Goal: Task Accomplishment & Management: Manage account settings

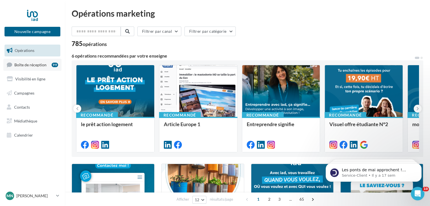
click at [29, 66] on span "Boîte de réception" at bounding box center [30, 64] width 32 height 5
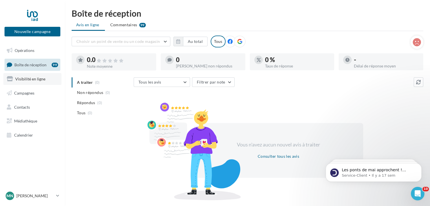
click at [29, 78] on span "Visibilité en ligne" at bounding box center [30, 78] width 30 height 5
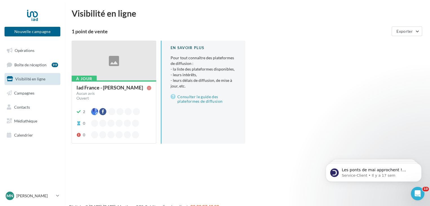
scroll to position [9, 0]
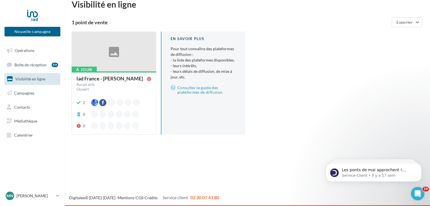
click at [112, 59] on div at bounding box center [114, 52] width 84 height 40
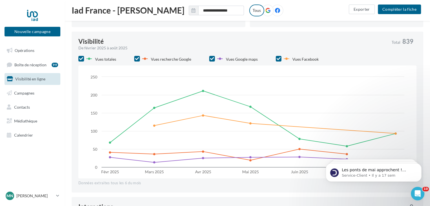
scroll to position [206, 0]
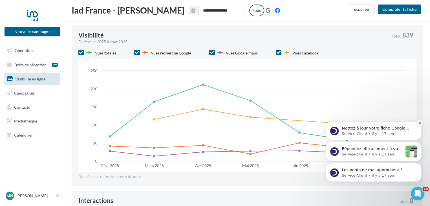
click at [421, 123] on button "Dismiss notification" at bounding box center [419, 122] width 7 height 7
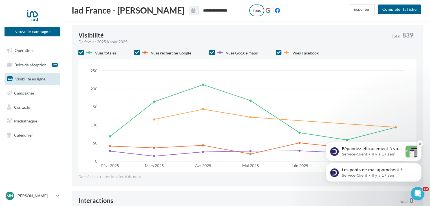
click at [419, 142] on icon "Dismiss notification" at bounding box center [419, 143] width 3 height 3
click at [419, 165] on icon "Dismiss notification" at bounding box center [419, 164] width 3 height 3
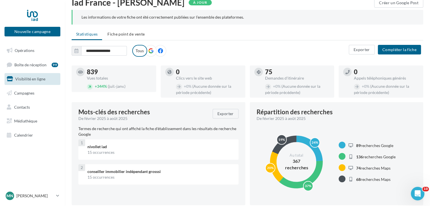
scroll to position [56, 0]
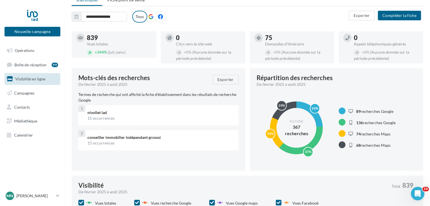
click at [160, 16] on icon at bounding box center [160, 16] width 5 height 5
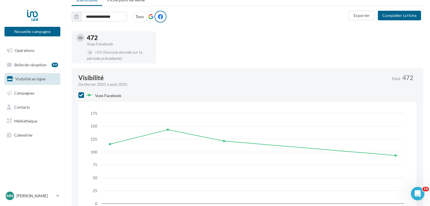
click at [148, 16] on icon at bounding box center [150, 16] width 5 height 5
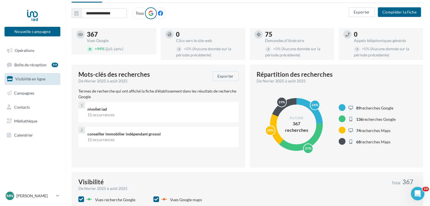
scroll to position [141, 0]
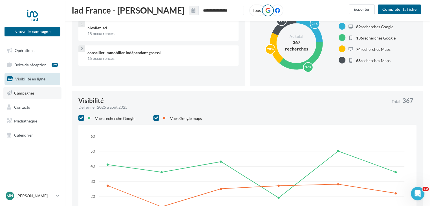
click at [17, 92] on span "Campagnes" at bounding box center [24, 92] width 20 height 5
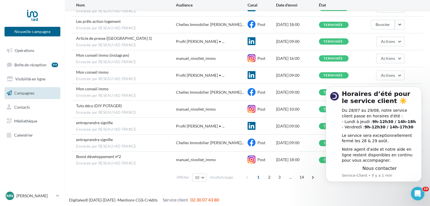
scroll to position [75, 0]
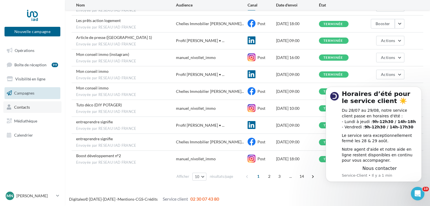
click at [24, 107] on span "Contacts" at bounding box center [22, 106] width 16 height 5
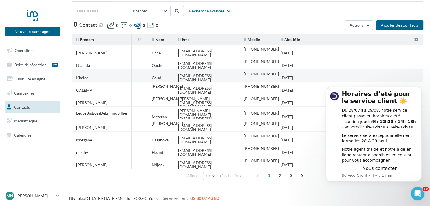
scroll to position [30, 0]
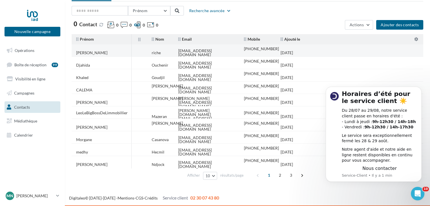
click at [203, 51] on div "[EMAIL_ADDRESS][DOMAIN_NAME]" at bounding box center [206, 53] width 57 height 8
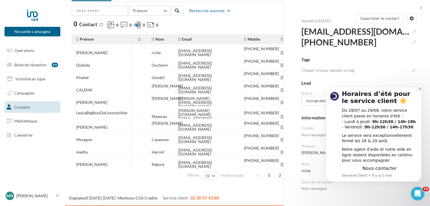
click at [420, 88] on icon "Dismiss notification" at bounding box center [419, 88] width 3 height 3
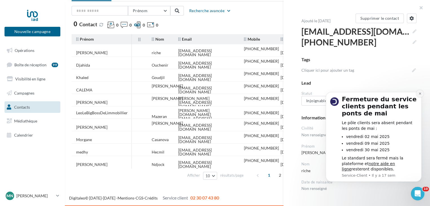
click at [420, 94] on icon "Dismiss notification" at bounding box center [419, 93] width 3 height 3
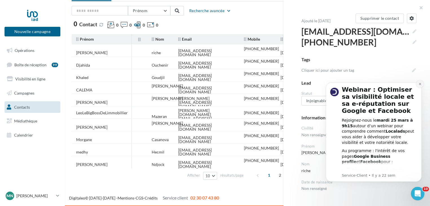
click at [421, 85] on icon "Dismiss notification" at bounding box center [419, 83] width 3 height 3
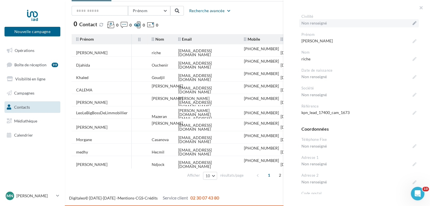
scroll to position [0, 0]
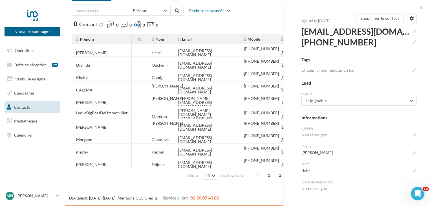
click at [255, 18] on div "Prénom Prénom Nom Email Mobile Téléphone Fixe Recherche avancée 0 Contact 0 0 0…" at bounding box center [248, 18] width 352 height 24
click at [422, 8] on button "button" at bounding box center [418, 8] width 23 height 17
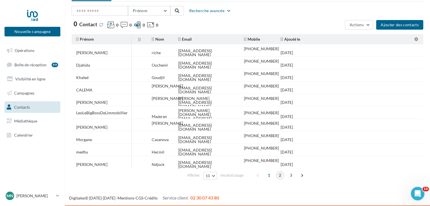
click at [279, 176] on span "2" at bounding box center [279, 175] width 9 height 9
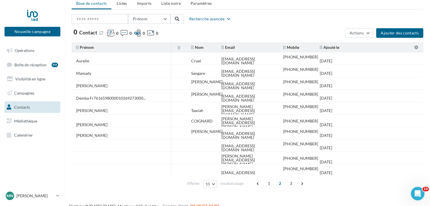
scroll to position [30, 0]
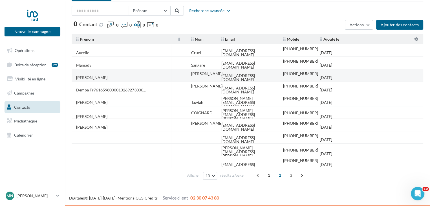
click at [112, 76] on td "Stella" at bounding box center [121, 77] width 99 height 12
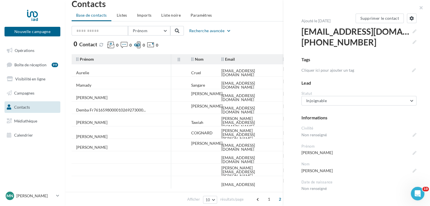
scroll to position [0, 0]
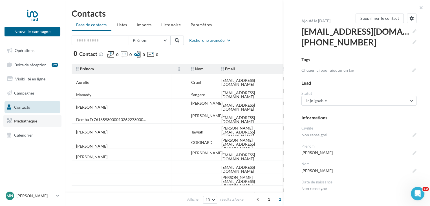
click at [25, 119] on span "Médiathèque" at bounding box center [25, 120] width 23 height 5
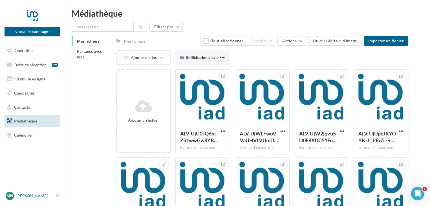
click at [38, 194] on p "[PERSON_NAME]" at bounding box center [34, 196] width 37 height 6
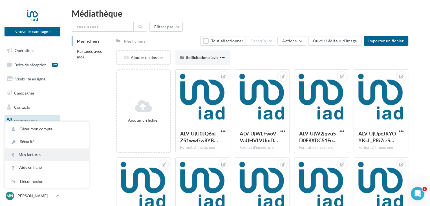
click at [35, 157] on link "Mes factures" at bounding box center [47, 154] width 84 height 13
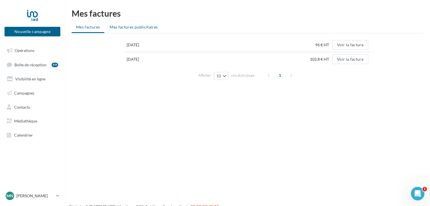
click at [118, 28] on span "Mes factures publicitaires" at bounding box center [134, 27] width 48 height 5
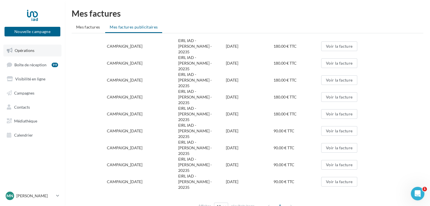
click at [30, 53] on link "Opérations" at bounding box center [32, 51] width 58 height 12
